Goal: Task Accomplishment & Management: Use online tool/utility

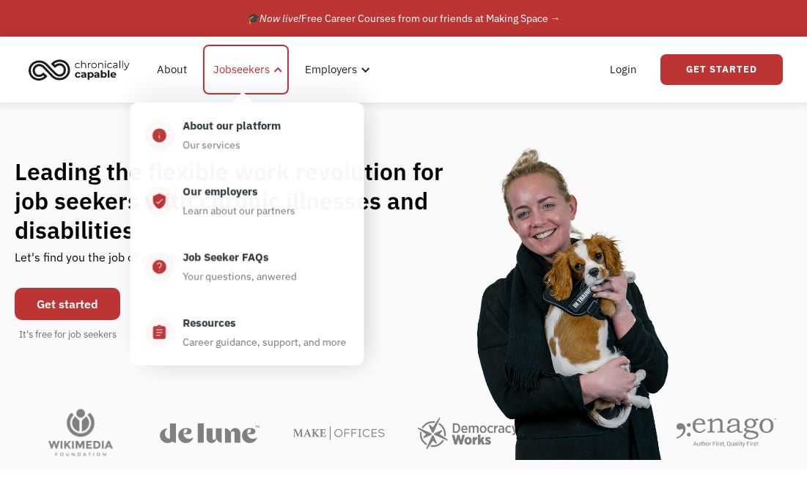
click at [253, 72] on div "Jobseekers" at bounding box center [241, 70] width 56 height 18
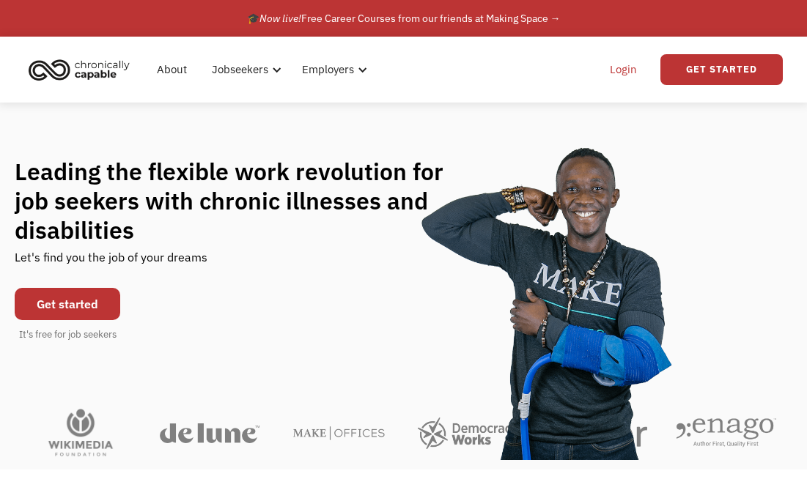
click at [613, 70] on link "Login" at bounding box center [623, 69] width 45 height 47
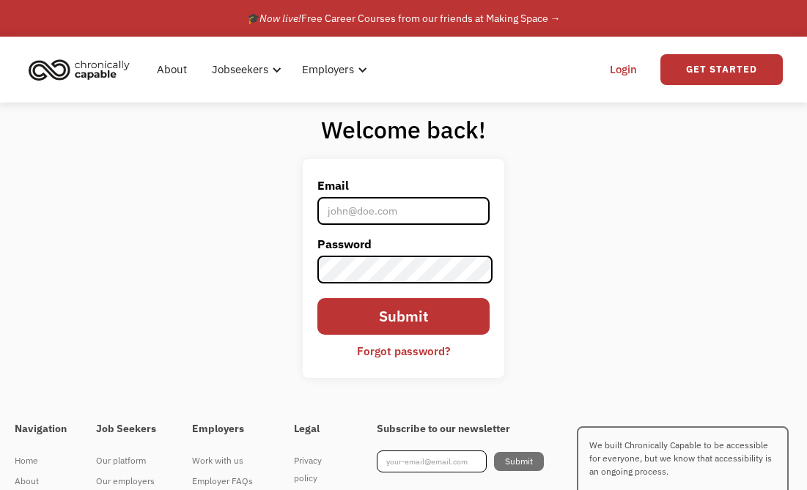
click at [352, 221] on input "Email" at bounding box center [403, 211] width 172 height 28
type input "[PERSON_NAME][EMAIL_ADDRESS][PERSON_NAME][DOMAIN_NAME]"
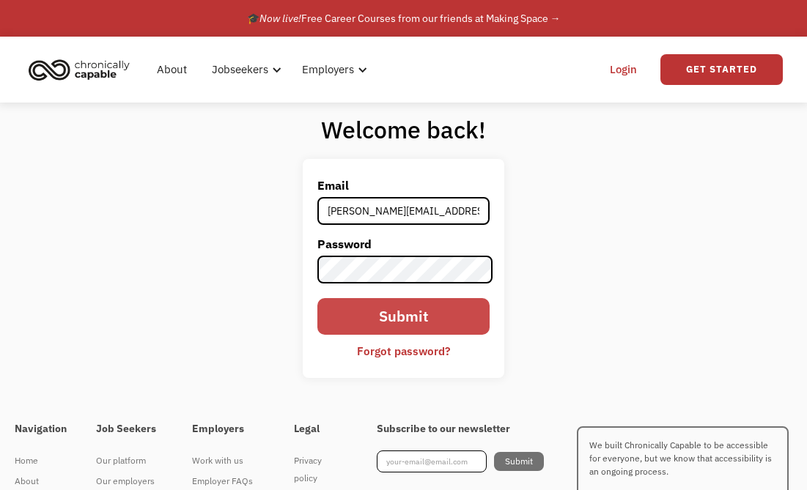
click at [467, 321] on input "Submit" at bounding box center [403, 316] width 172 height 37
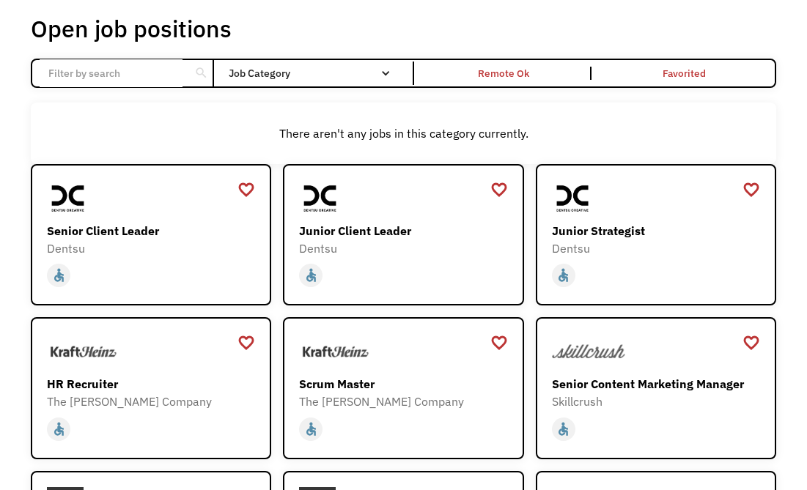
scroll to position [147, 0]
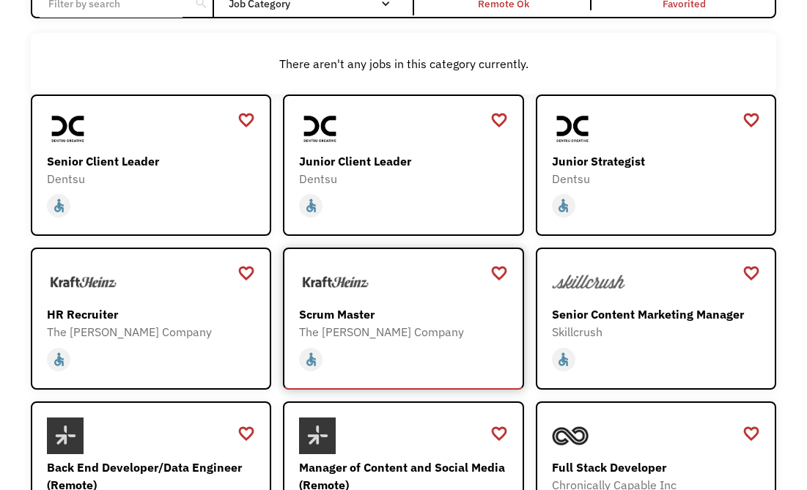
click at [341, 308] on div "Scrum Master" at bounding box center [405, 314] width 212 height 18
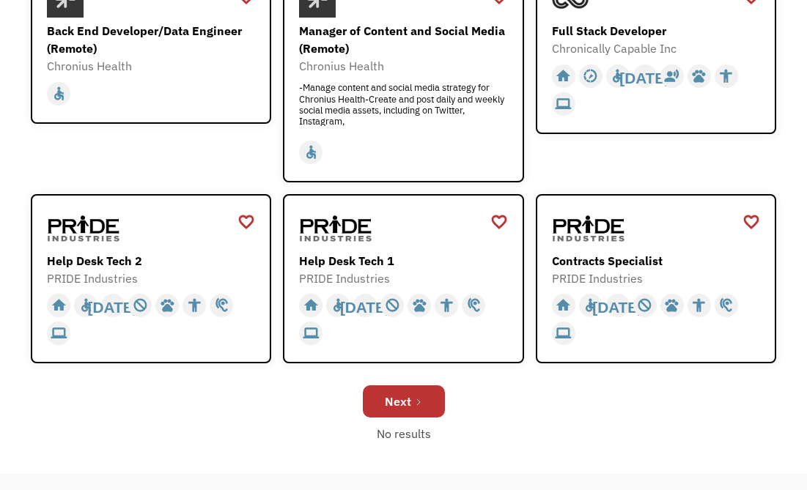
scroll to position [733, 0]
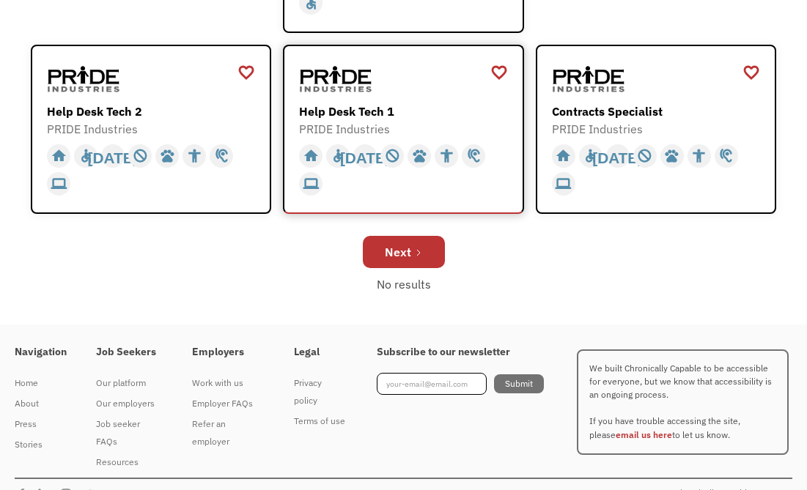
click at [348, 115] on div "Help Desk Tech 1" at bounding box center [405, 112] width 212 height 18
click at [408, 248] on div "Next" at bounding box center [398, 252] width 26 height 18
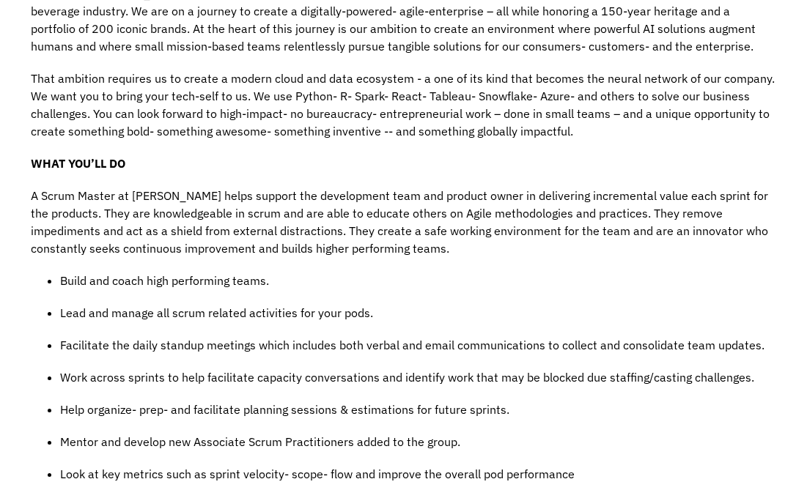
scroll to position [659, 0]
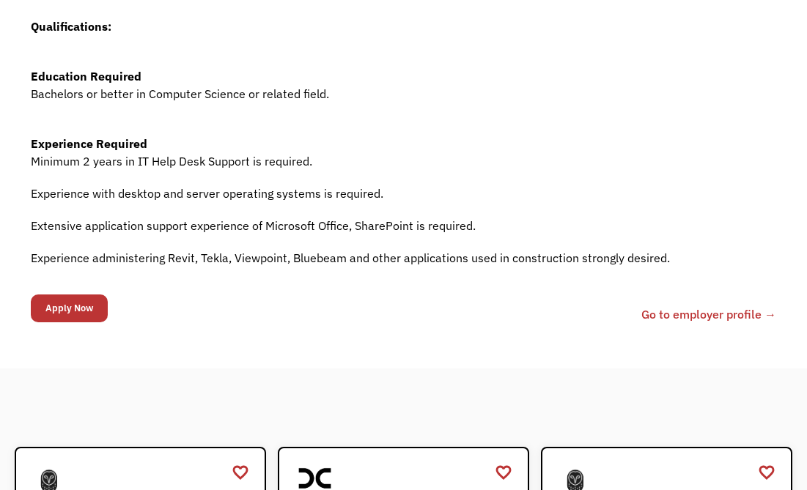
scroll to position [513, 0]
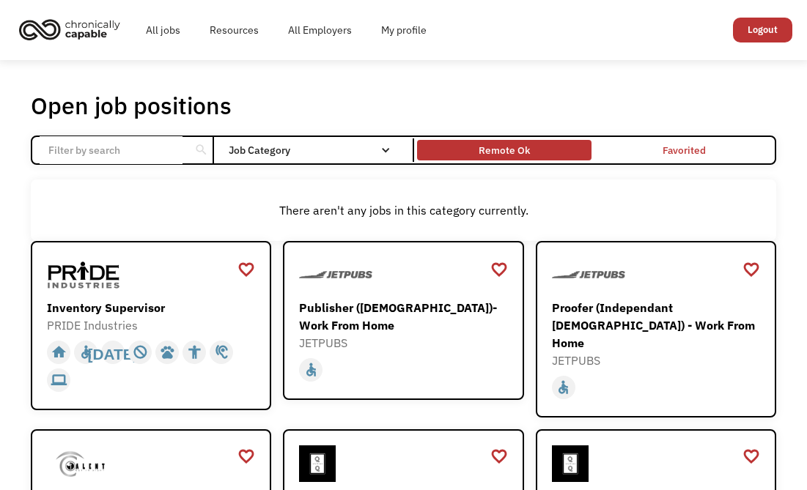
click at [497, 146] on div "Remote Ok" at bounding box center [503, 150] width 51 height 18
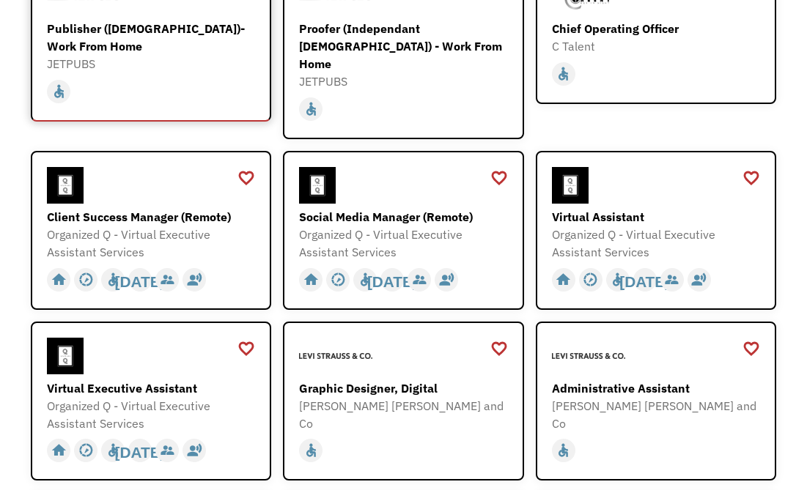
scroll to position [513, 0]
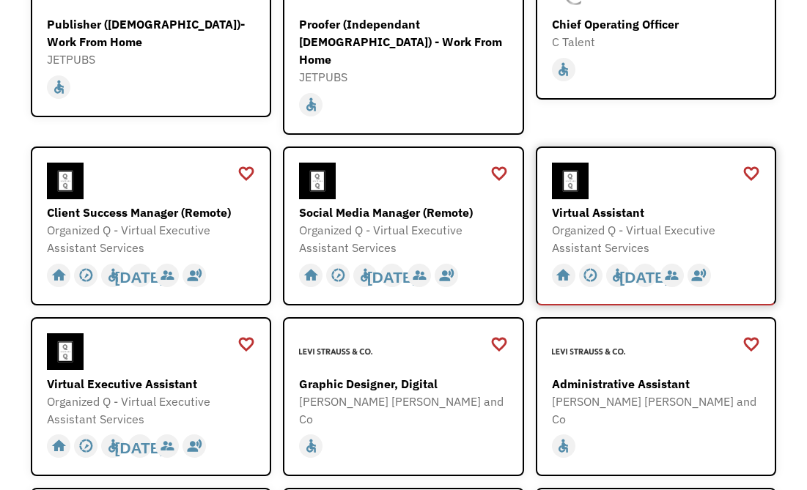
click at [625, 182] on div "Virtual Assistant Organized Q - Virtual Executive Assistant Services https://fo…" at bounding box center [658, 210] width 212 height 95
click at [415, 204] on div "Social Media Manager (Remote)" at bounding box center [405, 213] width 212 height 18
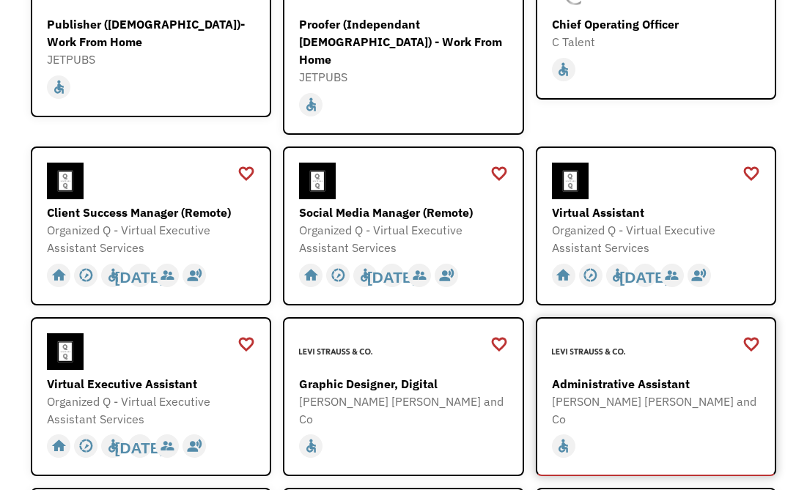
click at [640, 375] on div "Administrative Assistant" at bounding box center [658, 384] width 212 height 18
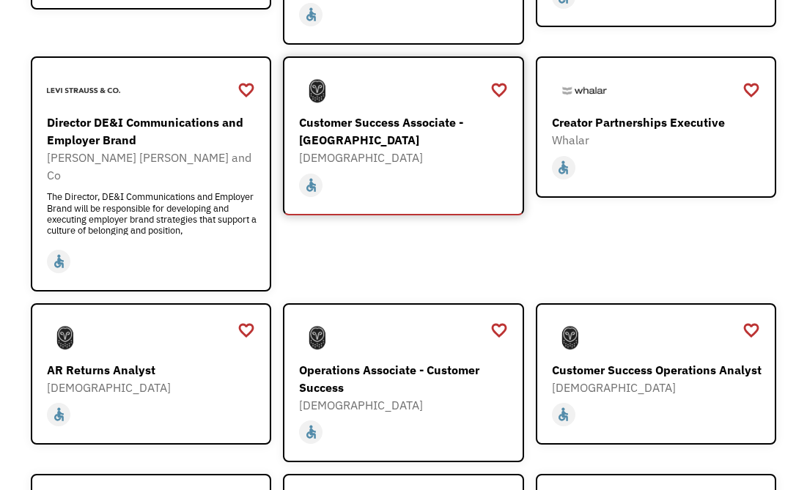
scroll to position [1319, 0]
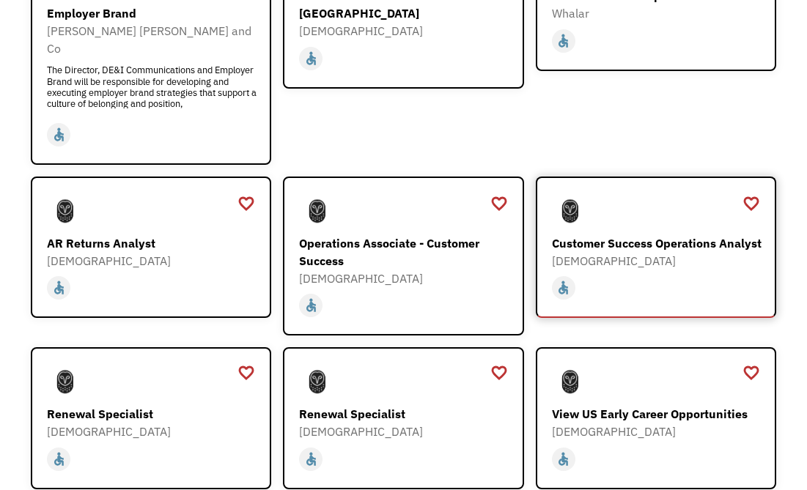
click at [618, 234] on div "Customer Success Operations Analyst" at bounding box center [658, 243] width 212 height 18
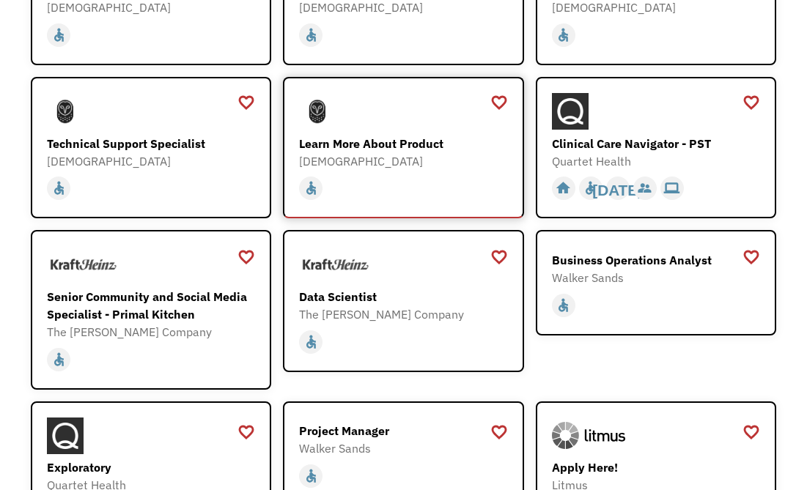
scroll to position [1758, 0]
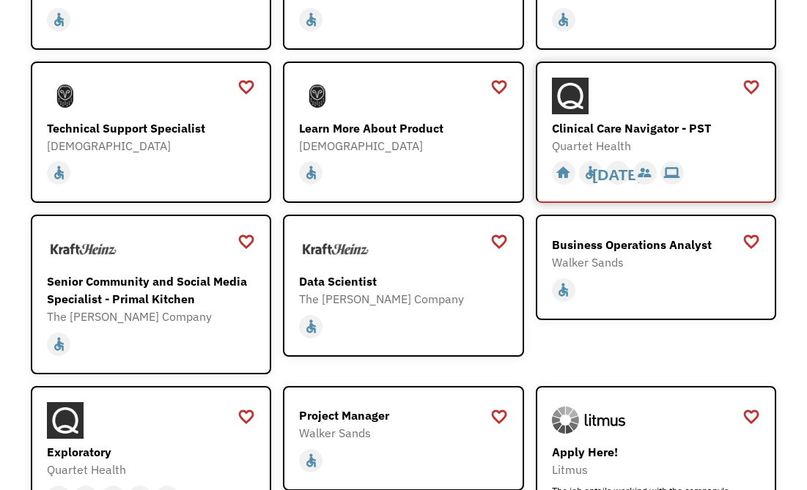
click at [656, 119] on div "Clinical Care Navigator - PST" at bounding box center [658, 128] width 212 height 18
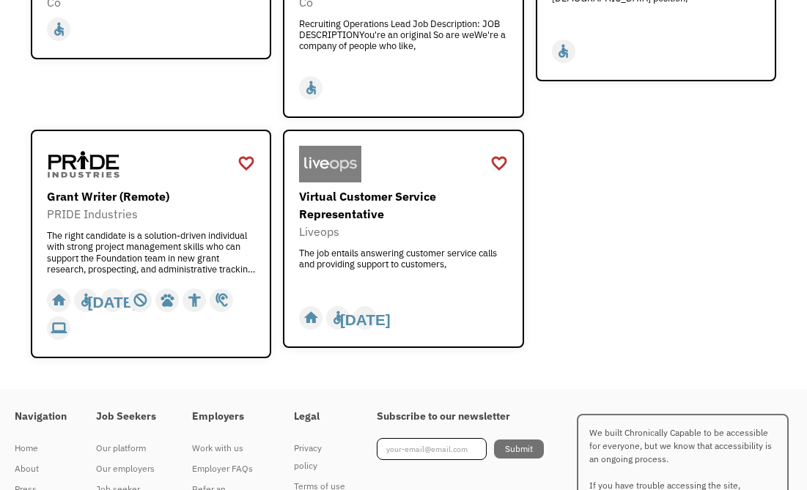
scroll to position [2458, 0]
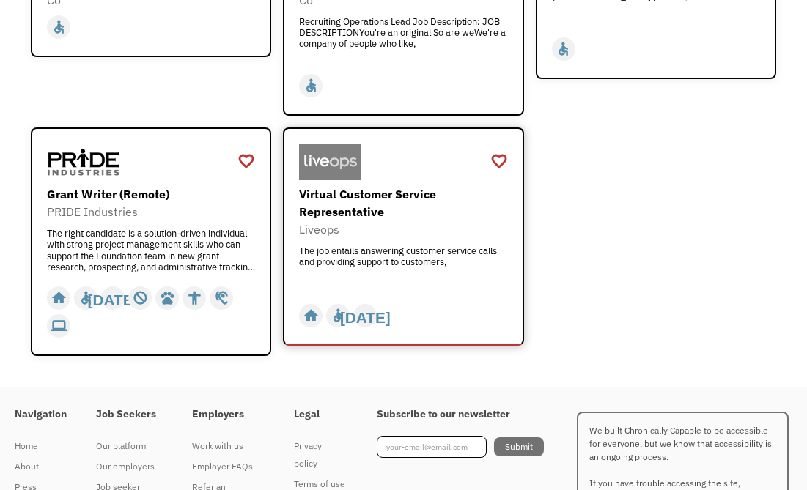
click at [419, 185] on div "Virtual Customer Service Representative" at bounding box center [405, 202] width 212 height 35
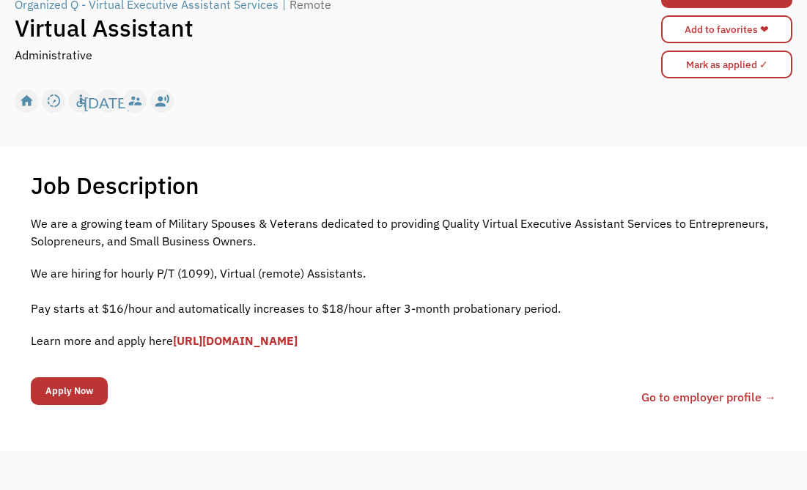
scroll to position [293, 0]
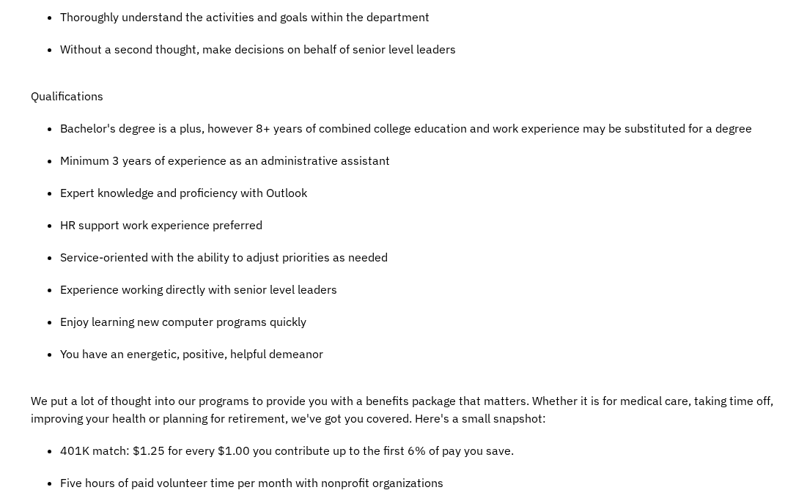
scroll to position [952, 0]
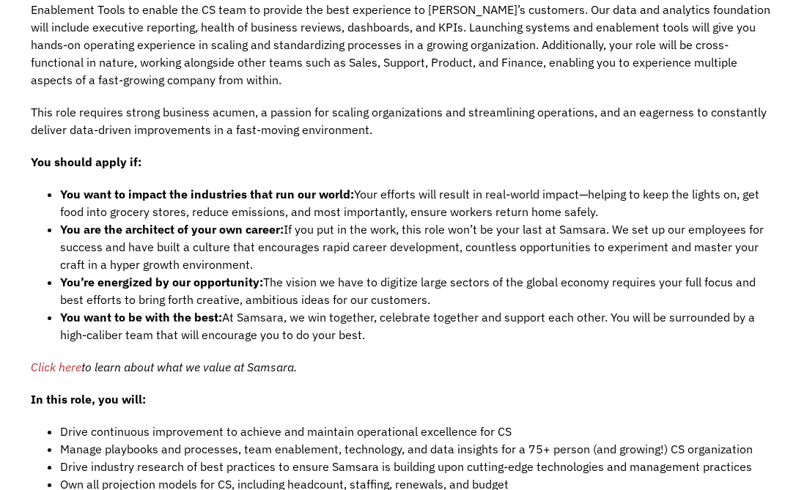
scroll to position [1172, 0]
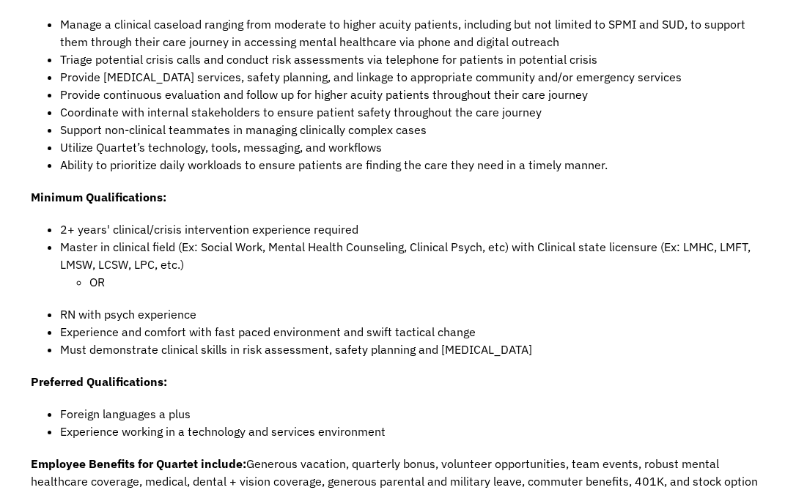
scroll to position [806, 0]
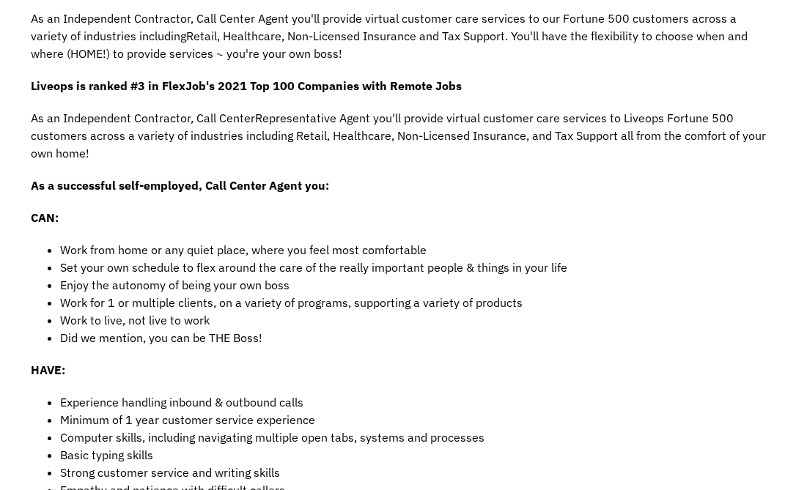
scroll to position [440, 0]
